Goal: Information Seeking & Learning: Learn about a topic

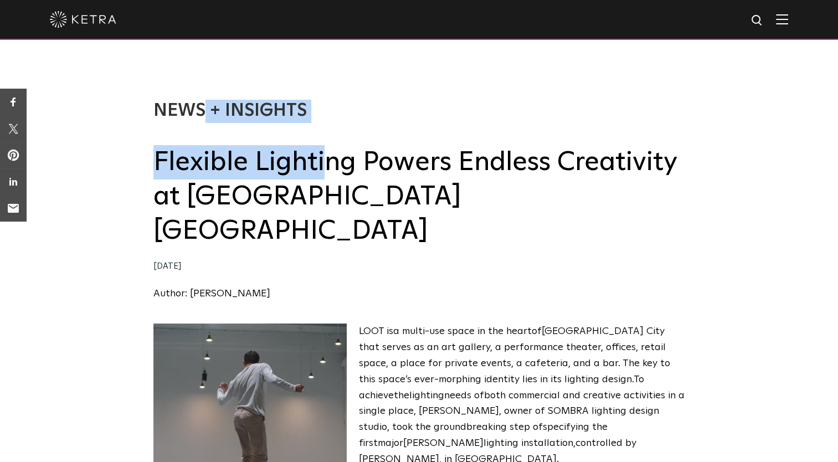
drag, startPoint x: 150, startPoint y: 165, endPoint x: 324, endPoint y: 180, distance: 175.0
click at [324, 180] on div "News + Insights Flexible Lighting Powers Endless Creativity at LOOT [GEOGRAPHIC…" at bounding box center [419, 189] width 838 height 268
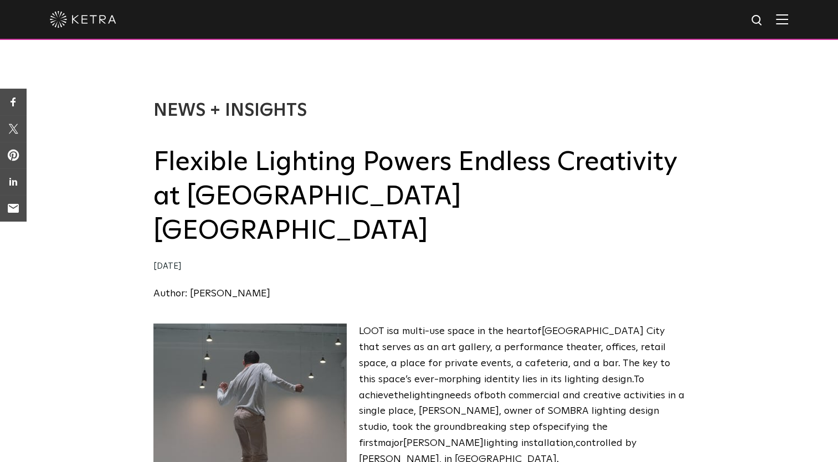
drag, startPoint x: 324, startPoint y: 180, endPoint x: 387, endPoint y: 211, distance: 70.6
click at [387, 211] on h2 "Flexible Lighting Powers Endless Creativity at [GEOGRAPHIC_DATA] [GEOGRAPHIC_DA…" at bounding box center [418, 197] width 531 height 104
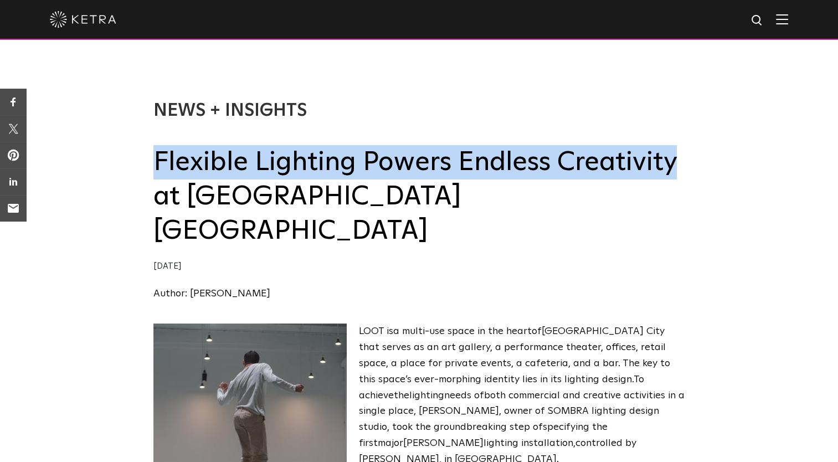
drag, startPoint x: 156, startPoint y: 168, endPoint x: 679, endPoint y: 175, distance: 523.7
click at [679, 175] on h2 "Flexible Lighting Powers Endless Creativity at [GEOGRAPHIC_DATA] [GEOGRAPHIC_DA…" at bounding box center [418, 197] width 531 height 104
copy h2 "Flexible Lighting Powers Endless Creativity"
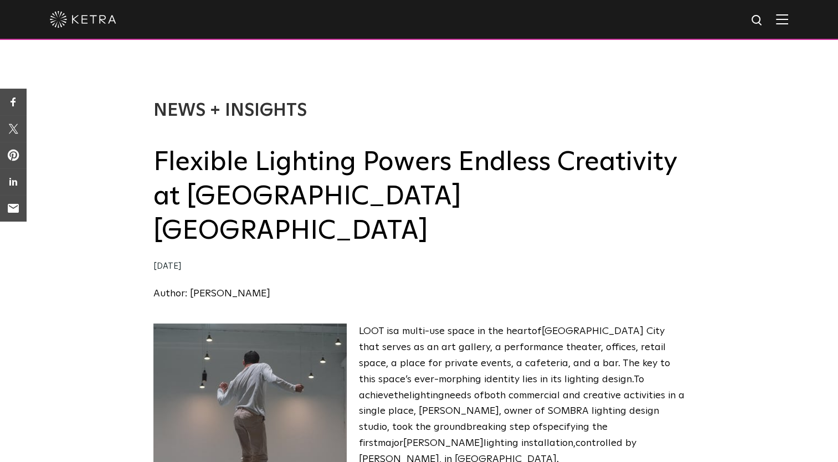
click at [149, 167] on div "News + Insights Flexible Lighting Powers Endless Creativity at LOOT [GEOGRAPHIC…" at bounding box center [419, 189] width 838 height 268
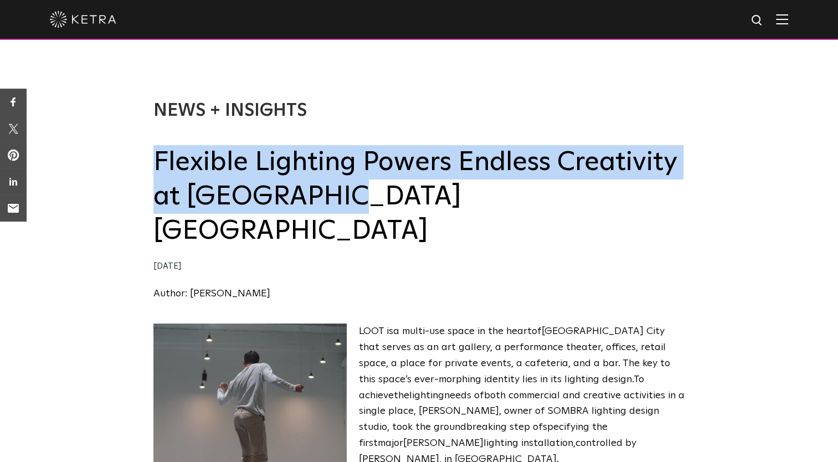
drag, startPoint x: 156, startPoint y: 162, endPoint x: 370, endPoint y: 200, distance: 217.7
click at [370, 200] on h2 "Flexible Lighting Powers Endless Creativity at [GEOGRAPHIC_DATA] [GEOGRAPHIC_DA…" at bounding box center [418, 197] width 531 height 104
copy h2 "Flexible Lighting Powers Endless Creativity at [GEOGRAPHIC_DATA] [GEOGRAPHIC_DA…"
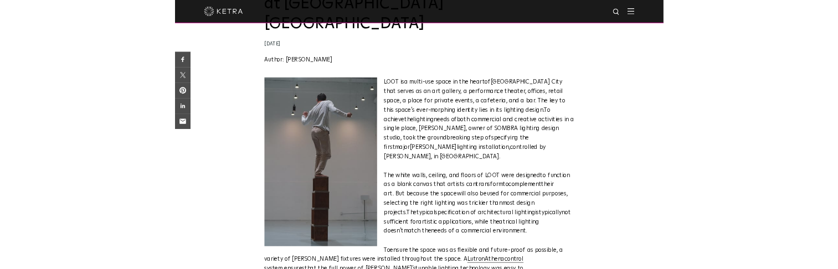
scroll to position [190, 0]
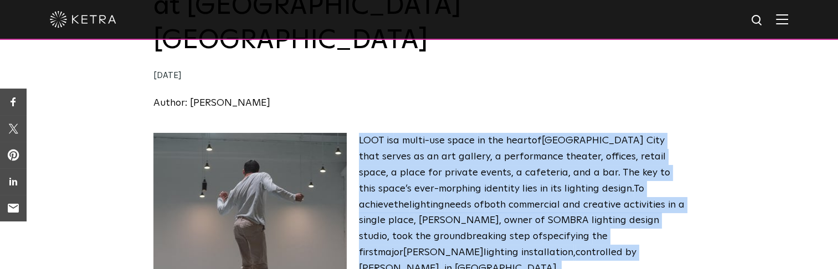
drag, startPoint x: 359, startPoint y: 102, endPoint x: 560, endPoint y: 214, distance: 230.0
click at [560, 214] on p "L OOT is a multi-use space in the hear t of Mexico C ity that serves as an art …" at bounding box center [418, 204] width 531 height 143
copy p "L OOT is a multi-use space in the hear t of Mexico C ity that serves as an art …"
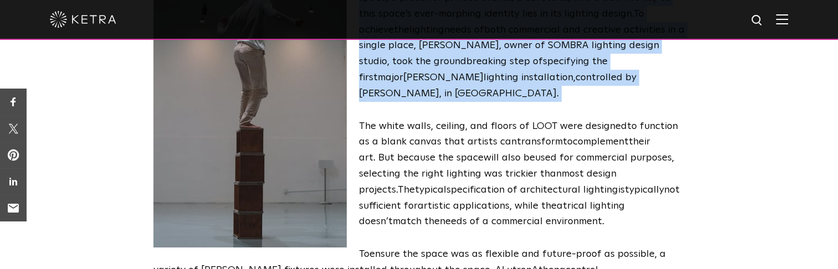
scroll to position [360, 0]
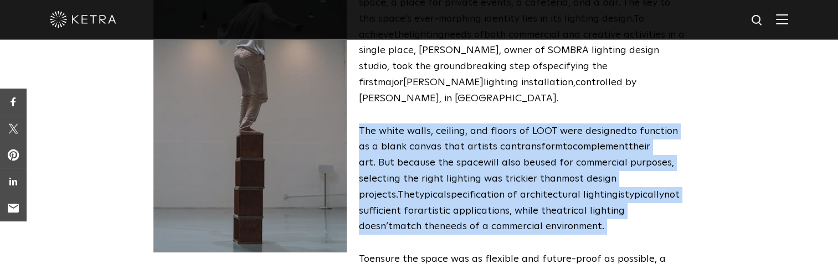
drag, startPoint x: 359, startPoint y: 79, endPoint x: 618, endPoint y: 174, distance: 275.8
click at [618, 174] on p "The white walls, ceiling, and floors of LOOT were designed to function as a bla…" at bounding box center [418, 179] width 531 height 112
copy p "The white walls, ceiling, and floors of LOOT were designed to function as a bla…"
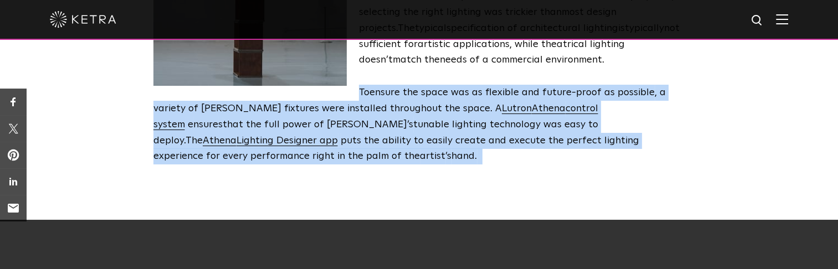
scroll to position [563, 0]
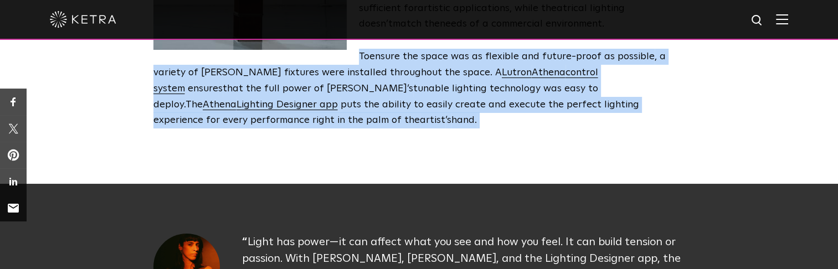
drag, startPoint x: 359, startPoint y: 210, endPoint x: 433, endPoint y: 80, distance: 149.7
copy p "To ensure the space was as flexible and future-proof as possible , a variety of…"
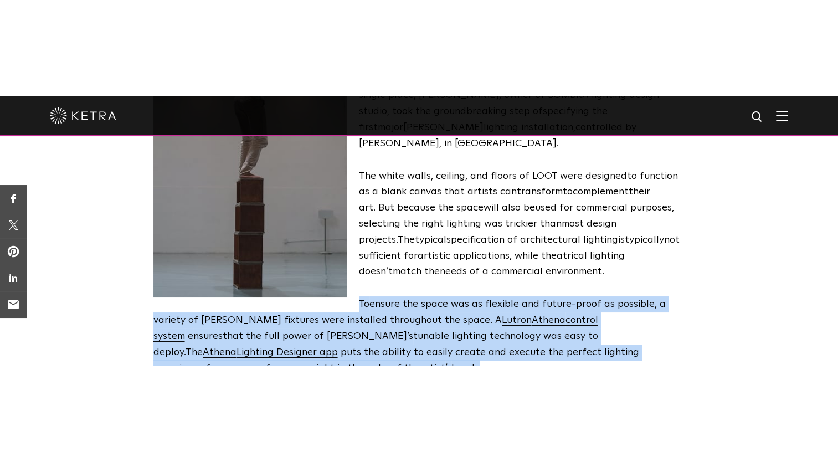
scroll to position [407, 0]
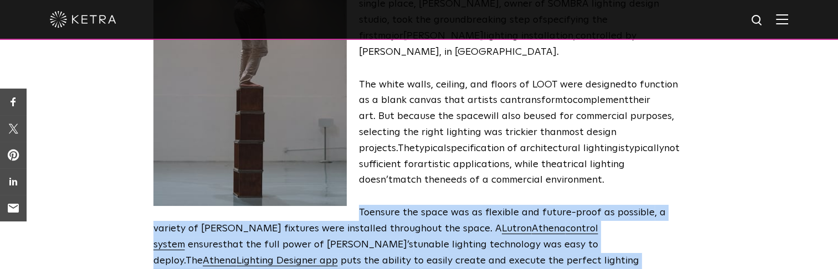
click at [353, 205] on p "To ensure the space was as flexible and future-proof as possible , a variety of…" at bounding box center [418, 245] width 531 height 80
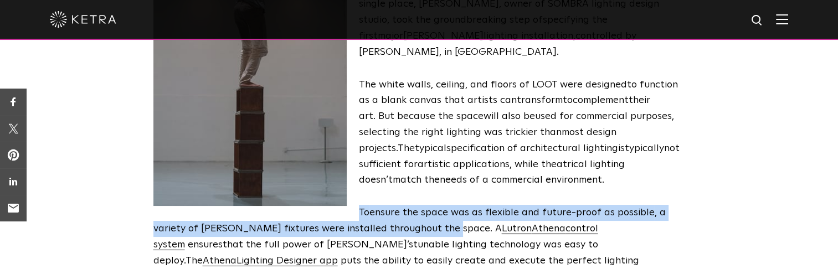
drag, startPoint x: 360, startPoint y: 164, endPoint x: 647, endPoint y: 179, distance: 287.1
click at [647, 205] on p "To ensure the space was as flexible and future-proof as possible , a variety of…" at bounding box center [418, 245] width 531 height 80
copy span "To ensure the space was as flexible and future-proof as possible , a variety of…"
drag, startPoint x: 291, startPoint y: 196, endPoint x: 186, endPoint y: 214, distance: 106.7
click at [186, 214] on span "To ensure the space was as flexible and future-proof as possible , a variety of…" at bounding box center [409, 245] width 512 height 74
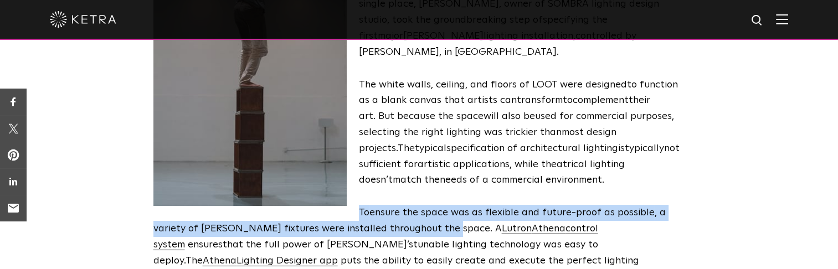
copy span "nsure s that the full power of Ketra’s tunable lighting technology was easy to …"
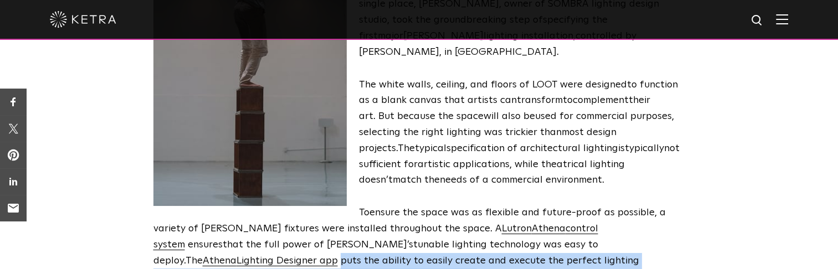
drag, startPoint x: 345, startPoint y: 213, endPoint x: 421, endPoint y: 231, distance: 77.3
click at [421, 231] on p "To ensure the space was as flexible and future-proof as possible , a variety of…" at bounding box center [418, 245] width 531 height 80
copy span "puts the ability to easily create and execute the perfect lighting experience f…"
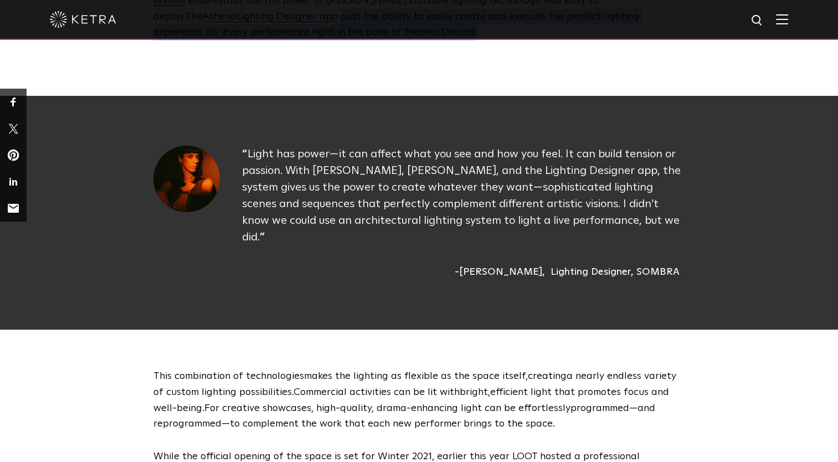
scroll to position [645, 0]
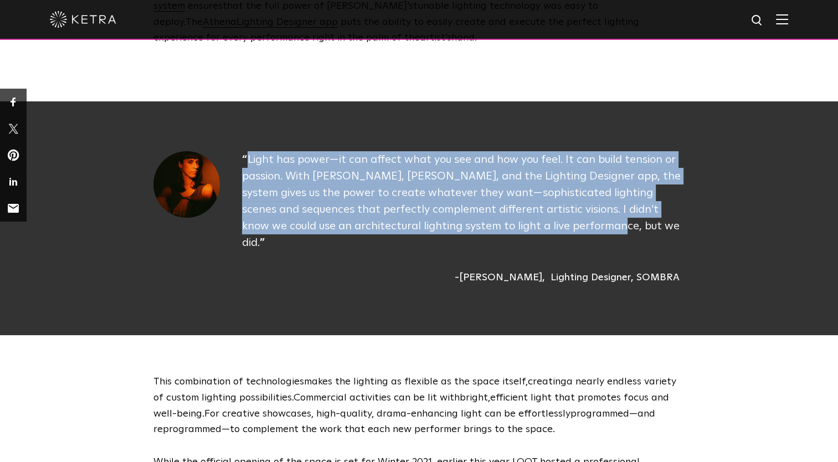
drag, startPoint x: 248, startPoint y: 112, endPoint x: 582, endPoint y: 181, distance: 341.4
click at [582, 181] on p "Light has power—it can affect what you see and how you feel. It can build tensi…" at bounding box center [463, 201] width 443 height 100
copy p "Light has power—it can affect what you see and how you feel. It can build tensi…"
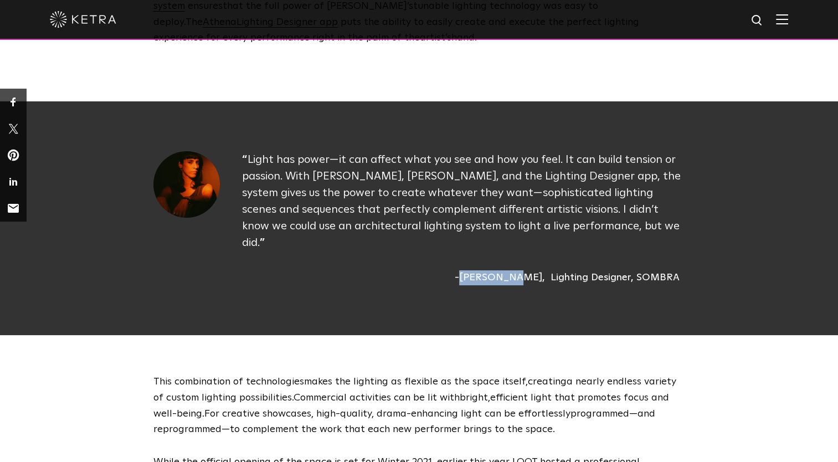
drag, startPoint x: 495, startPoint y: 210, endPoint x: 542, endPoint y: 215, distance: 47.3
click at [542, 270] on div "[PERSON_NAME]" at bounding box center [499, 277] width 90 height 15
copy div "[PERSON_NAME]"
drag, startPoint x: 552, startPoint y: 213, endPoint x: 691, endPoint y: 211, distance: 138.4
click at [691, 211] on div "Light has power—it can affect what you see and how you feel. It can build tensi…" at bounding box center [419, 218] width 554 height 134
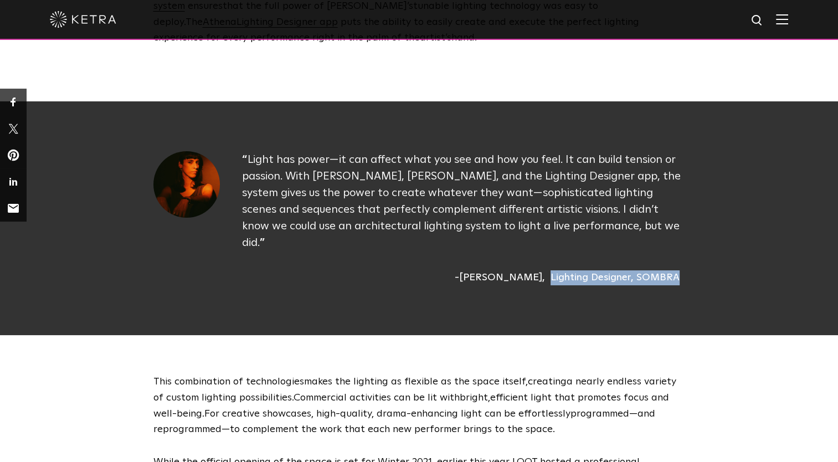
copy div "Lighting Designer, SOMBRA"
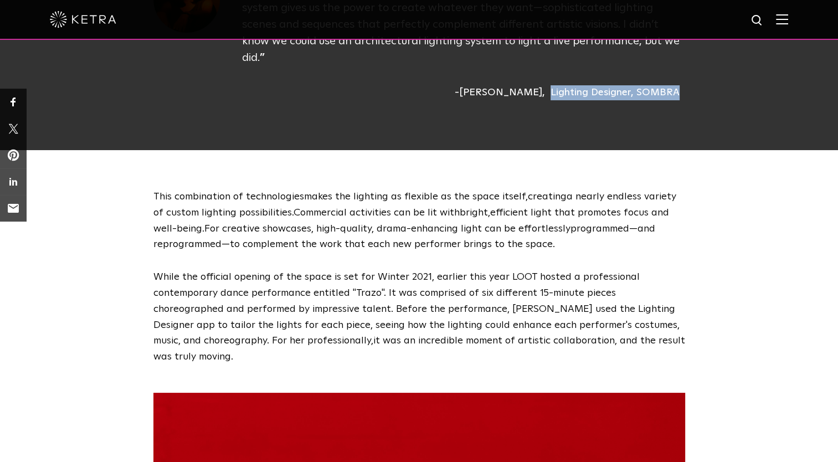
scroll to position [836, 0]
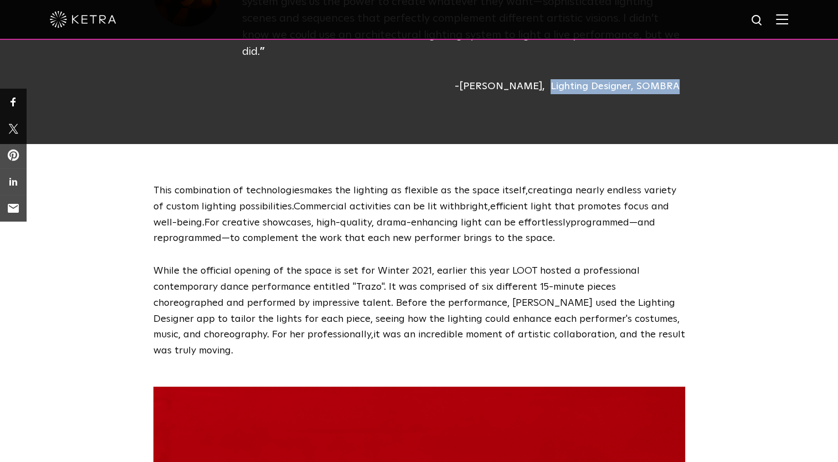
drag, startPoint x: 155, startPoint y: 122, endPoint x: 644, endPoint y: 263, distance: 509.3
click at [644, 263] on div "This combination of technologies makes the lighting as flexible as the space it…" at bounding box center [419, 271] width 554 height 176
copy div "This combination of technologies makes the lighting as flexible as the space it…"
click at [694, 240] on div "This combination of technologies makes the lighting as flexible as the space it…" at bounding box center [419, 271] width 554 height 176
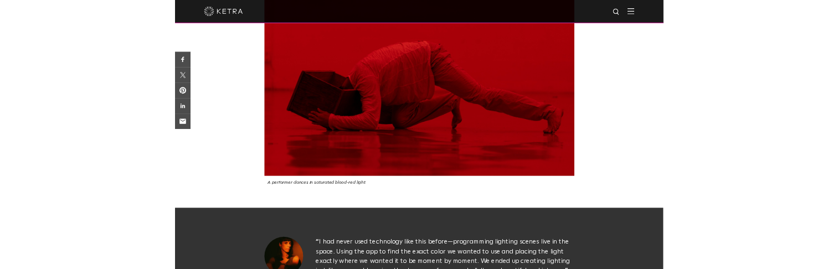
scroll to position [1278, 0]
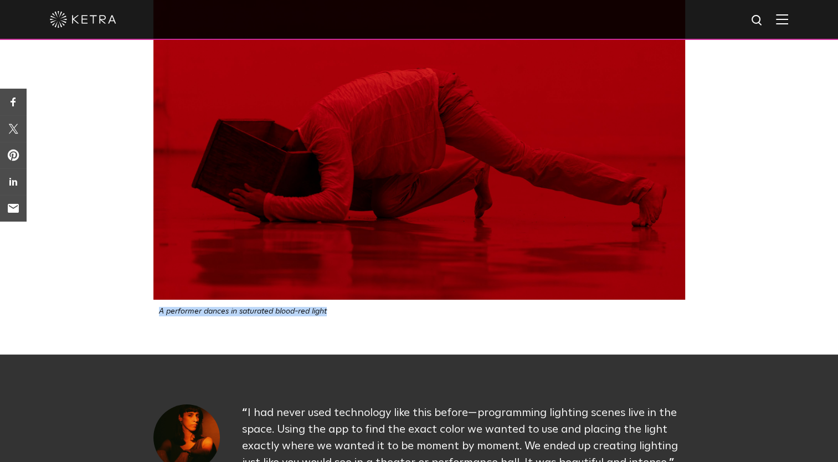
drag, startPoint x: 326, startPoint y: 229, endPoint x: 155, endPoint y: 230, distance: 171.1
click at [155, 307] on div "A performer dances in saturated blood-red light" at bounding box center [418, 311] width 531 height 9
click at [428, 93] on img at bounding box center [418, 122] width 531 height 354
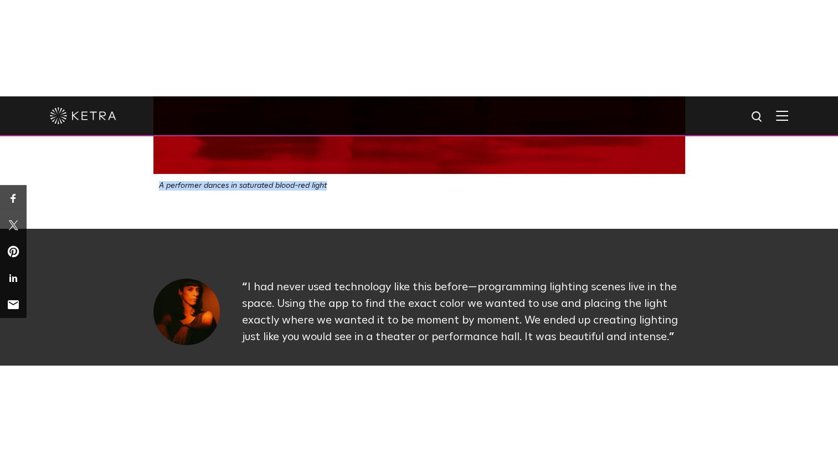
scroll to position [1495, 0]
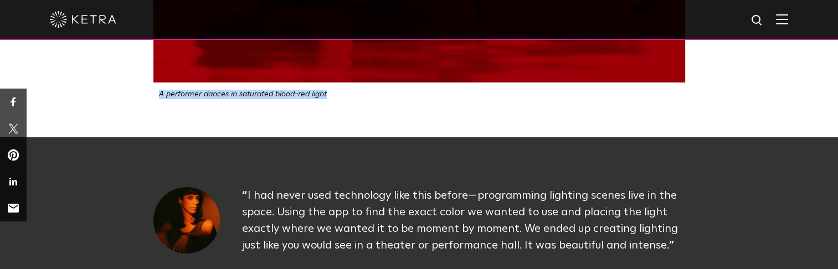
drag, startPoint x: 247, startPoint y: 114, endPoint x: 677, endPoint y: 165, distance: 432.6
click at [677, 187] on p "I had never used technology like this before — programming lighting scenes live…" at bounding box center [463, 220] width 443 height 66
drag, startPoint x: 496, startPoint y: 196, endPoint x: 542, endPoint y: 200, distance: 46.7
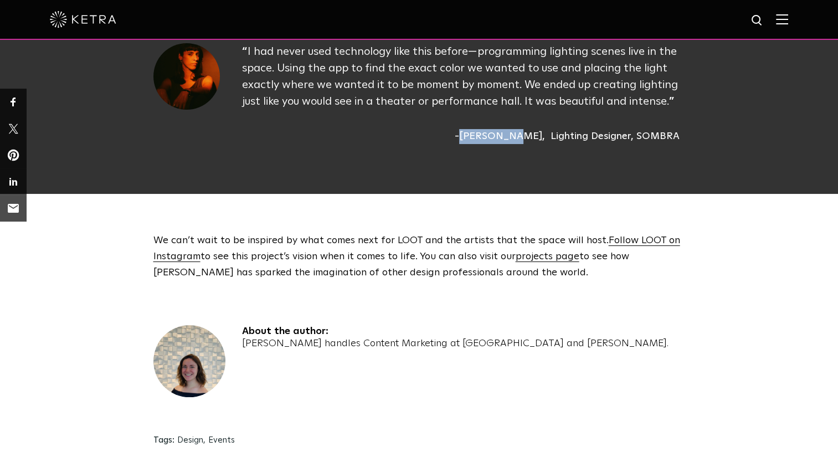
scroll to position [1653, 0]
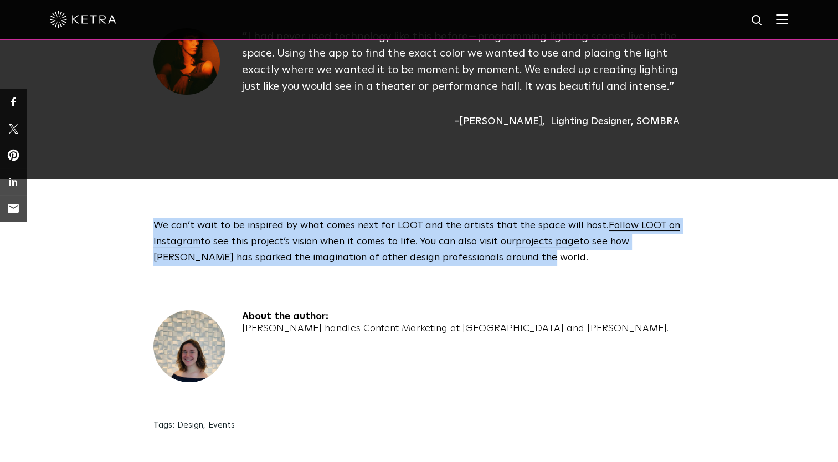
drag, startPoint x: 142, startPoint y: 140, endPoint x: 504, endPoint y: 188, distance: 365.7
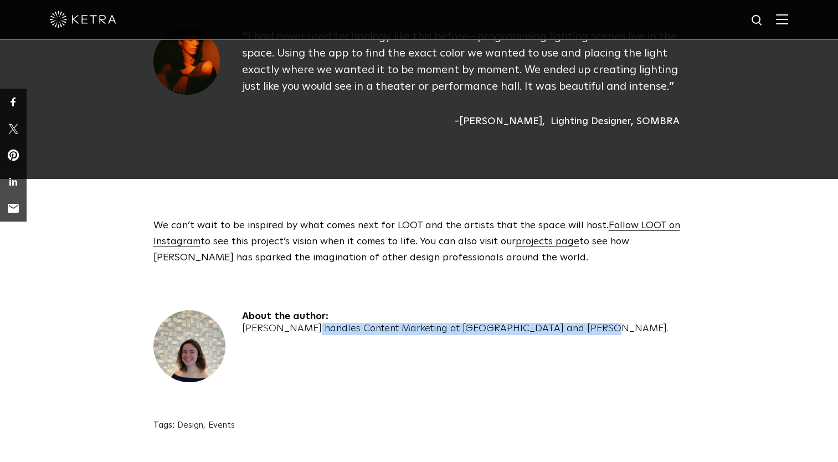
drag, startPoint x: 240, startPoint y: 249, endPoint x: 531, endPoint y: 254, distance: 291.8
click at [531, 310] on div "About the author: Hannah Hale handles Content Marketing at Lutron and Ketra." at bounding box center [418, 358] width 531 height 96
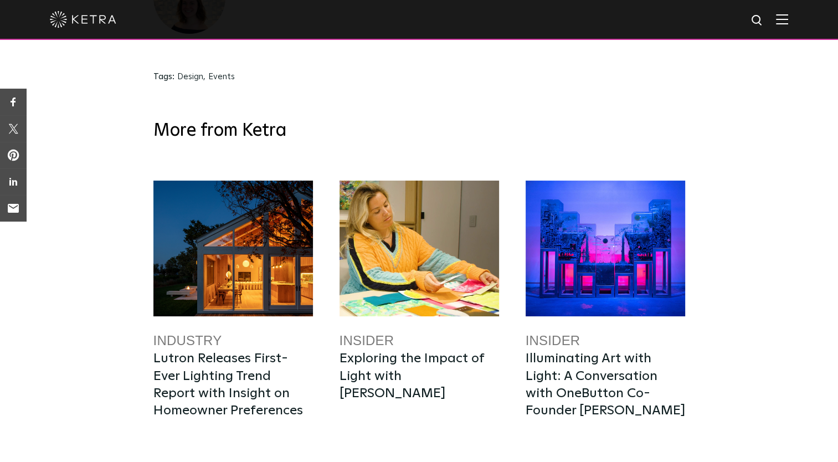
scroll to position [2011, 0]
